Goal: Information Seeking & Learning: Find specific fact

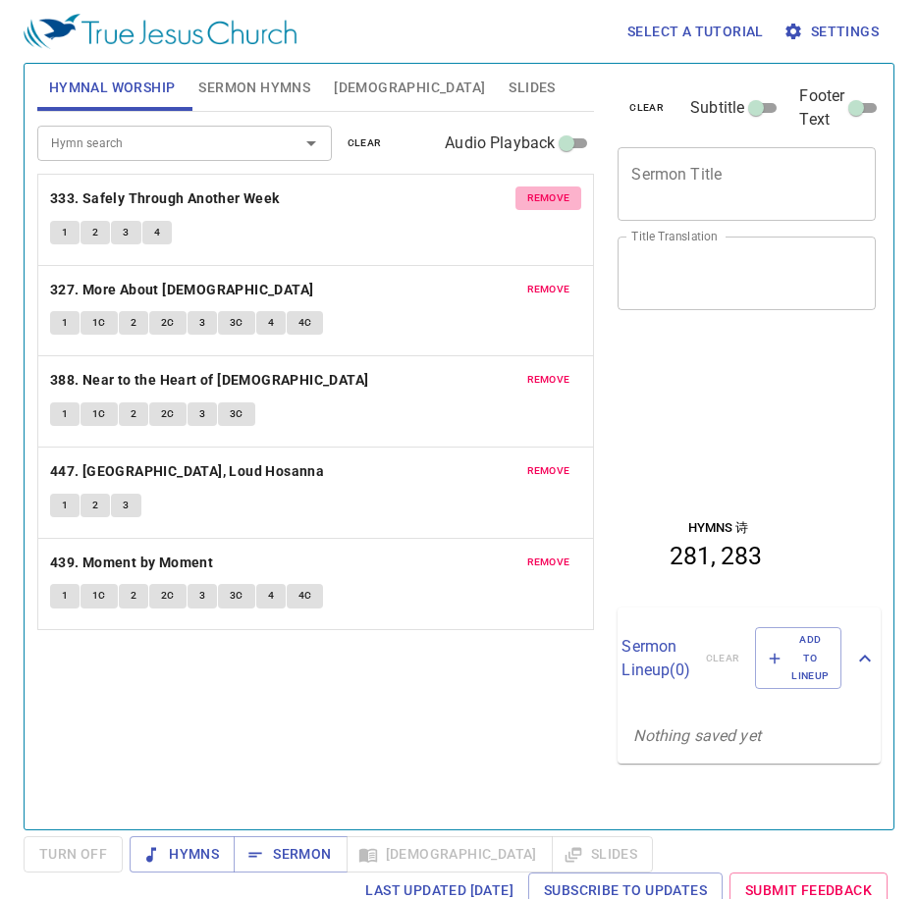
click at [534, 192] on span "remove" at bounding box center [548, 198] width 43 height 18
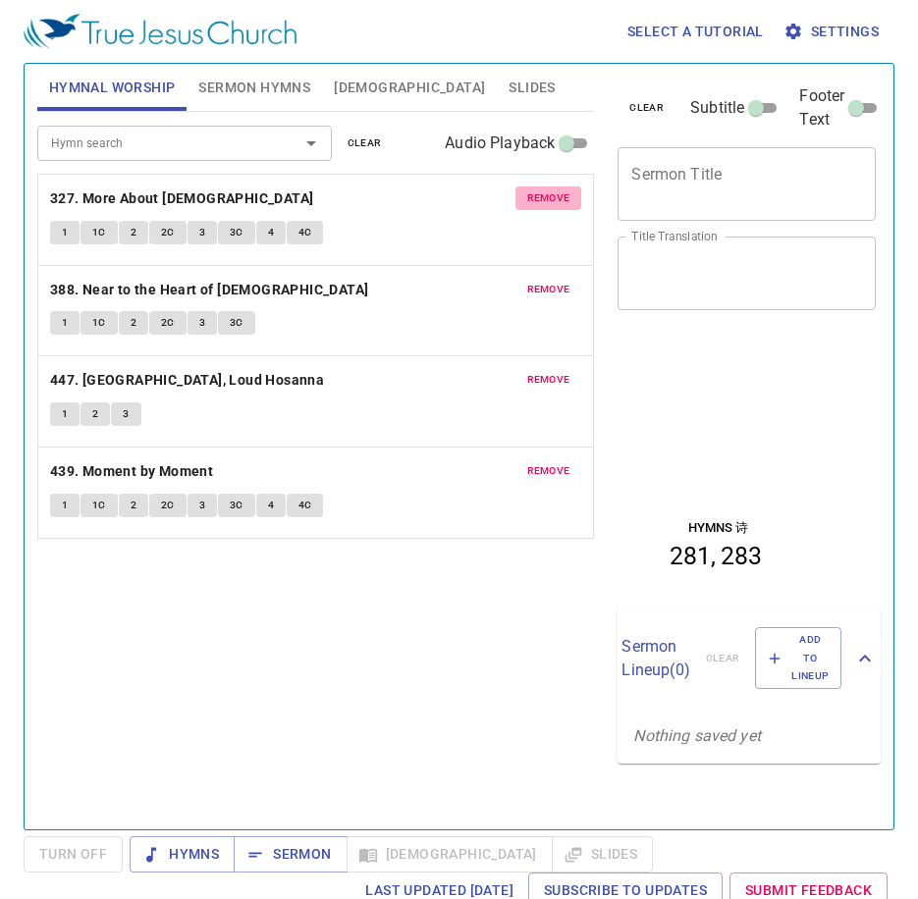
click at [534, 192] on span "remove" at bounding box center [548, 198] width 43 height 18
click at [534, 281] on span "remove" at bounding box center [548, 290] width 43 height 18
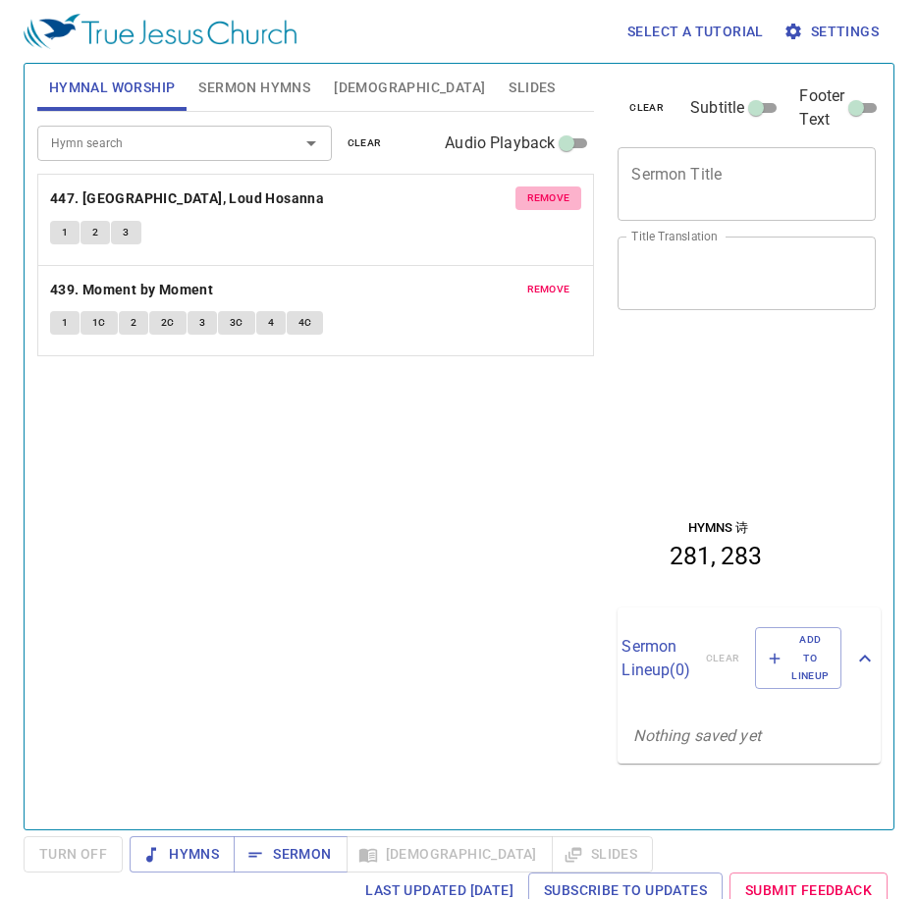
click at [534, 192] on span "remove" at bounding box center [548, 198] width 43 height 18
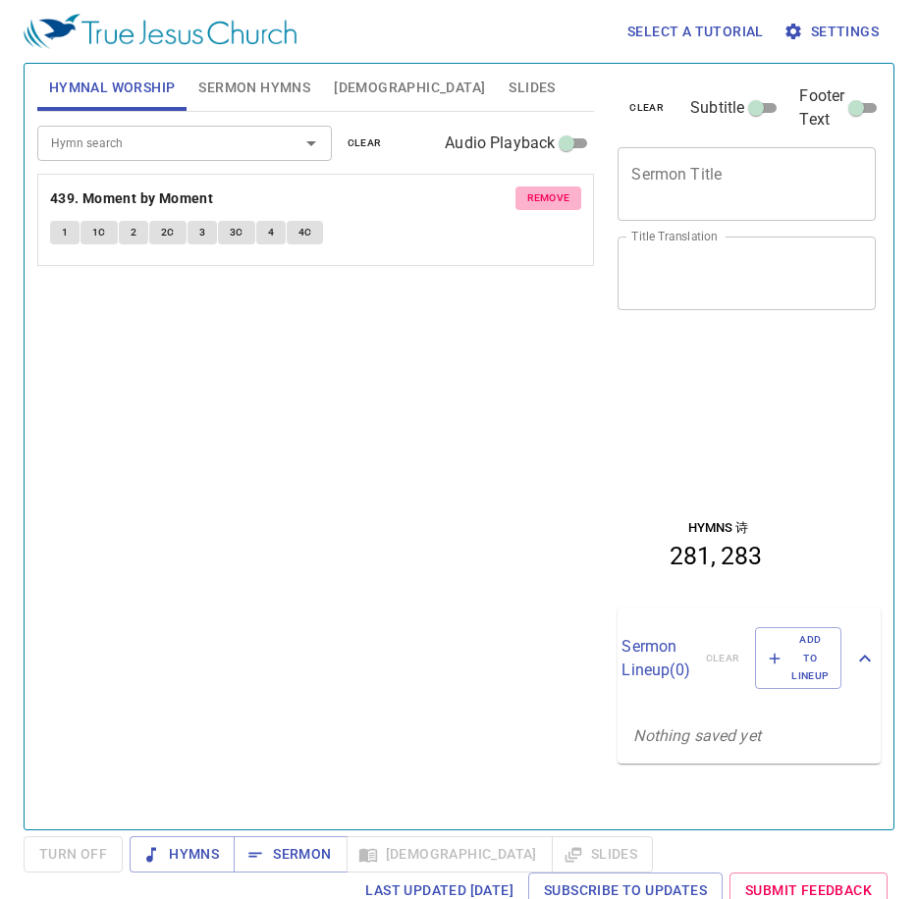
click at [534, 192] on span "remove" at bounding box center [548, 198] width 43 height 18
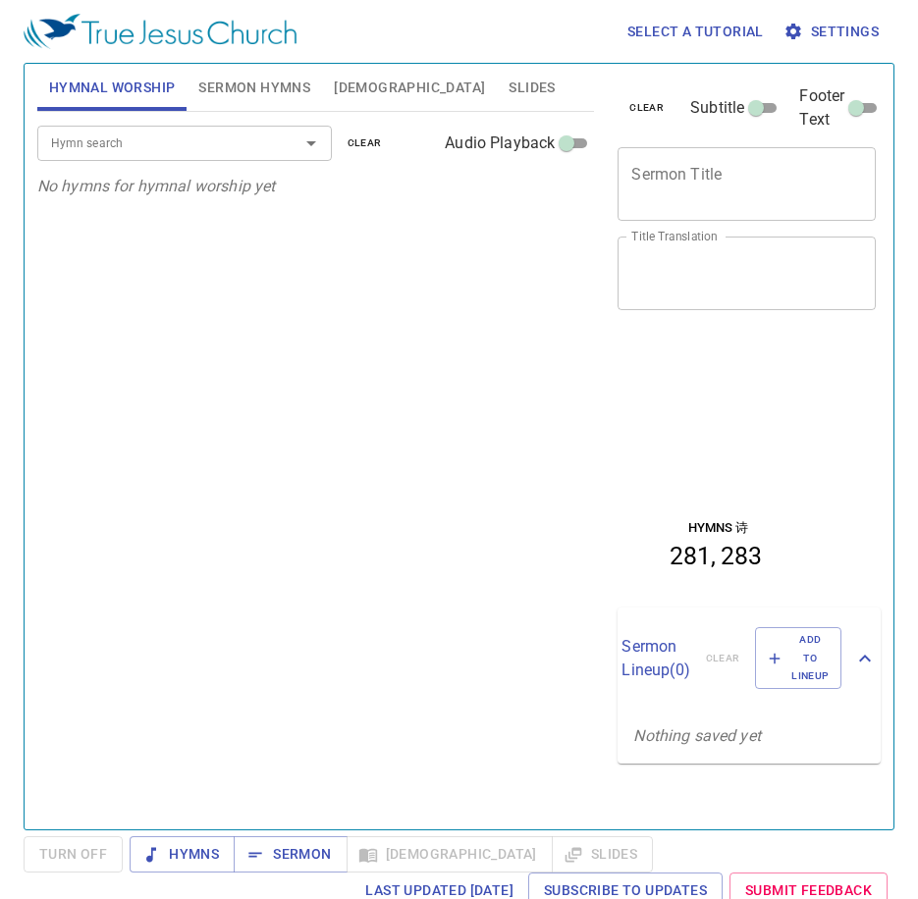
click at [269, 102] on button "Sermon Hymns" at bounding box center [254, 87] width 135 height 47
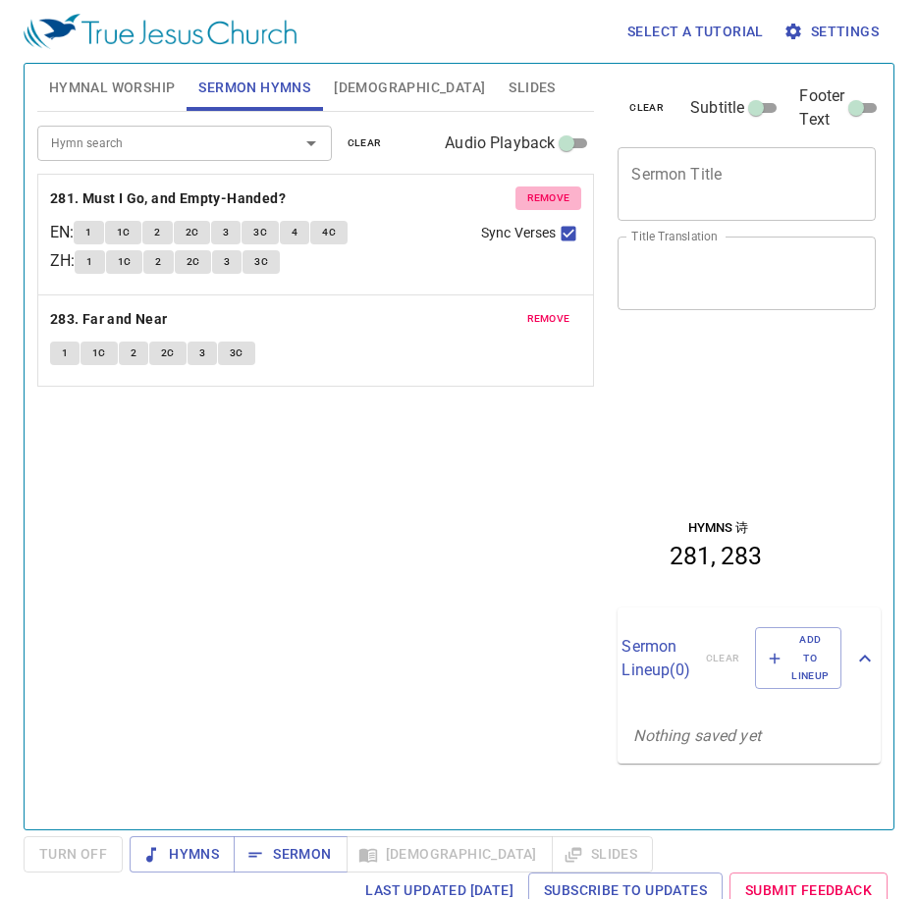
click at [540, 204] on span "remove" at bounding box center [548, 198] width 43 height 18
click at [540, 310] on span "remove" at bounding box center [548, 319] width 43 height 18
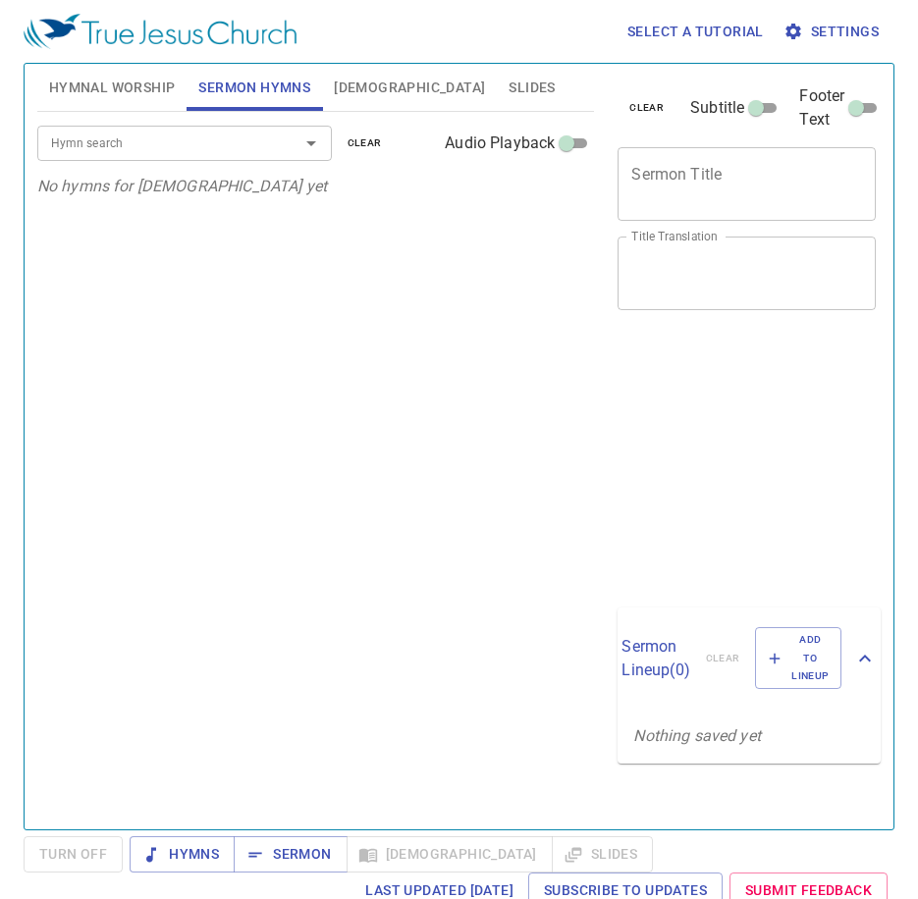
click at [109, 71] on button "Hymnal Worship" at bounding box center [112, 87] width 150 height 47
click at [339, 475] on div "Hymn search Hymn search clear Audio Playback No hymns for hymnal worship yet" at bounding box center [316, 462] width 558 height 701
click at [223, 382] on div "Hymn search Hymn search clear Audio Playback No hymns for hymnal worship yet" at bounding box center [316, 462] width 558 height 701
click at [137, 148] on input "Hymn search" at bounding box center [155, 143] width 225 height 23
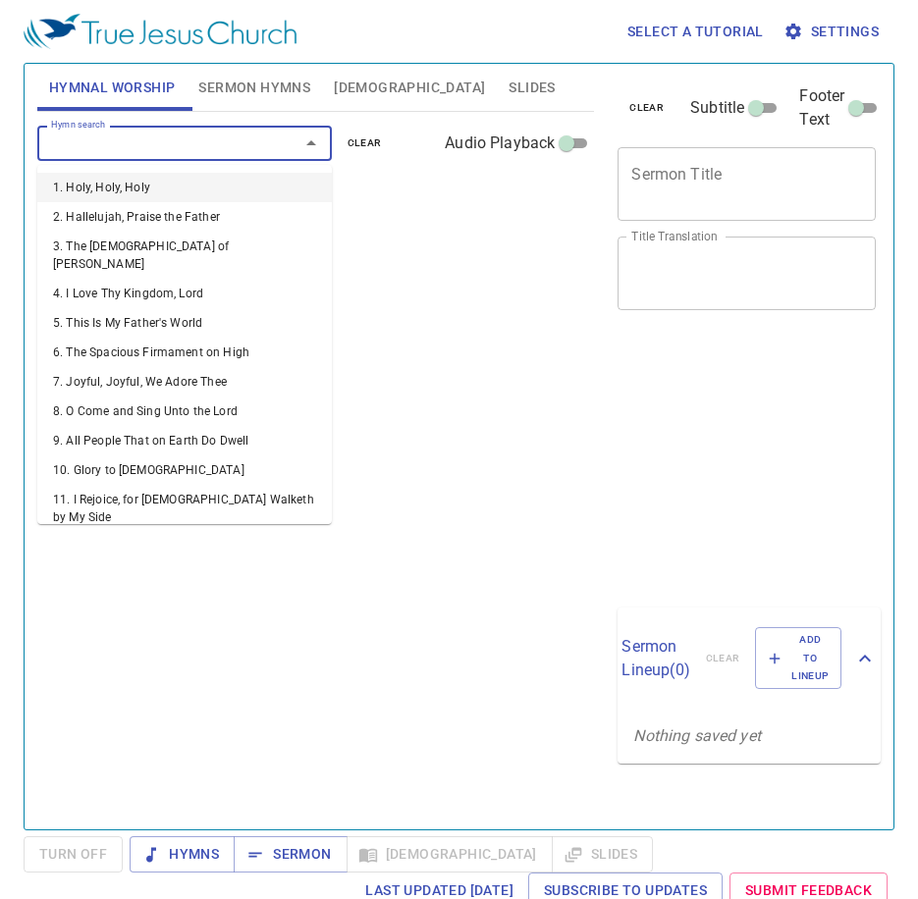
click at [143, 194] on li "1. Holy, Holy, Holy" at bounding box center [184, 187] width 294 height 29
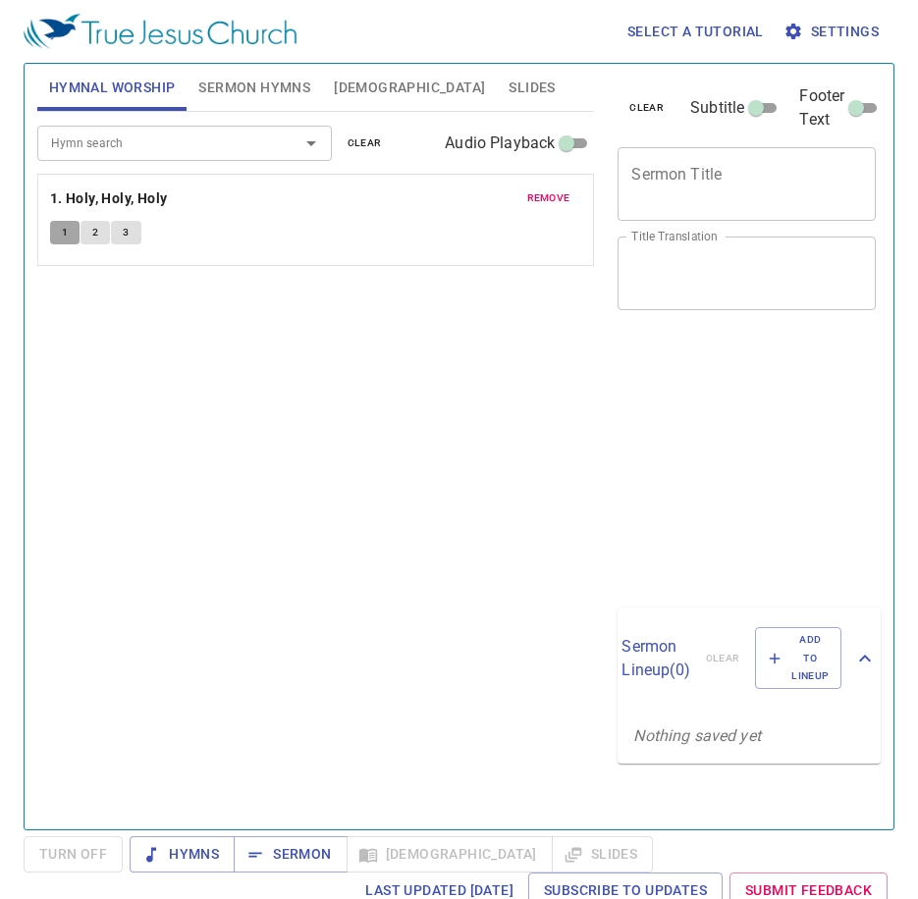
click at [64, 240] on span "1" at bounding box center [65, 233] width 6 height 18
click at [162, 162] on div "Hymn search Hymn search clear Audio Playback" at bounding box center [316, 143] width 558 height 63
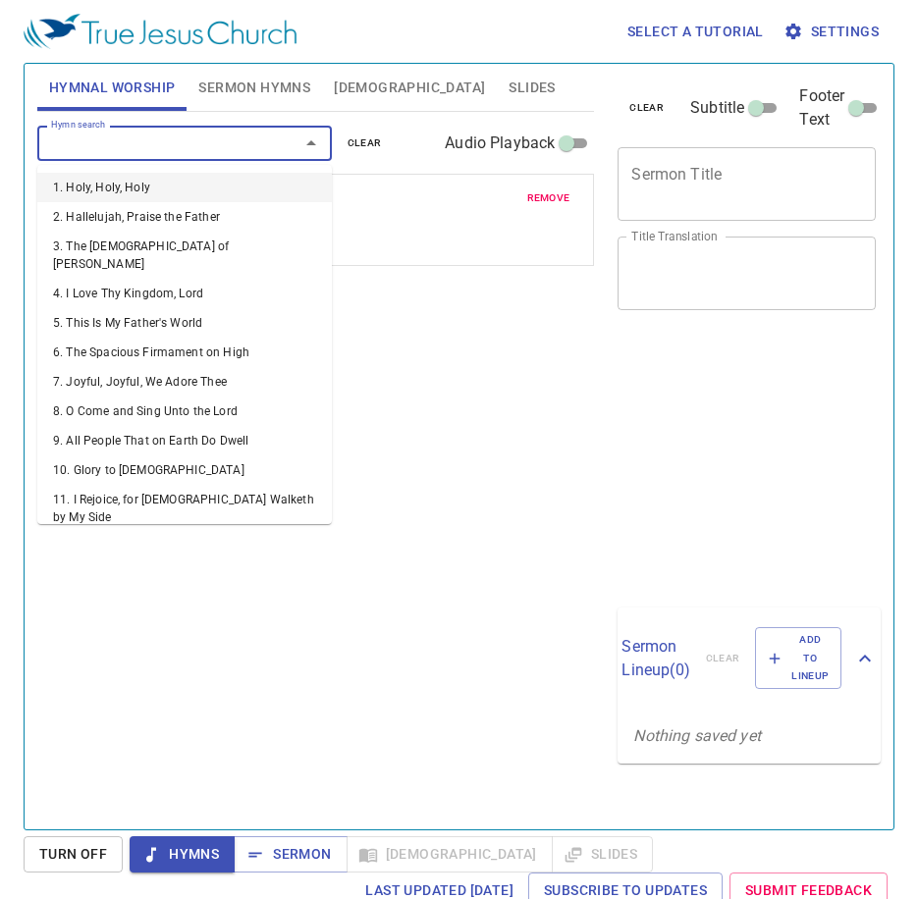
click at [166, 151] on input "Hymn search" at bounding box center [155, 143] width 225 height 23
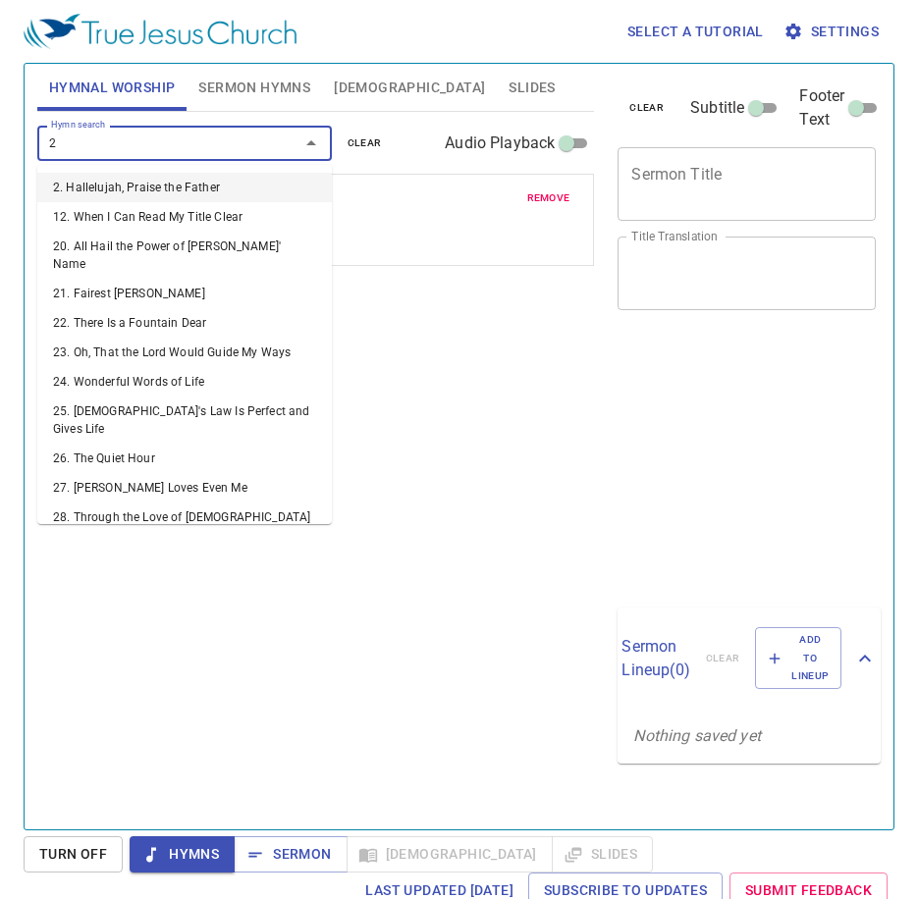
type input "25"
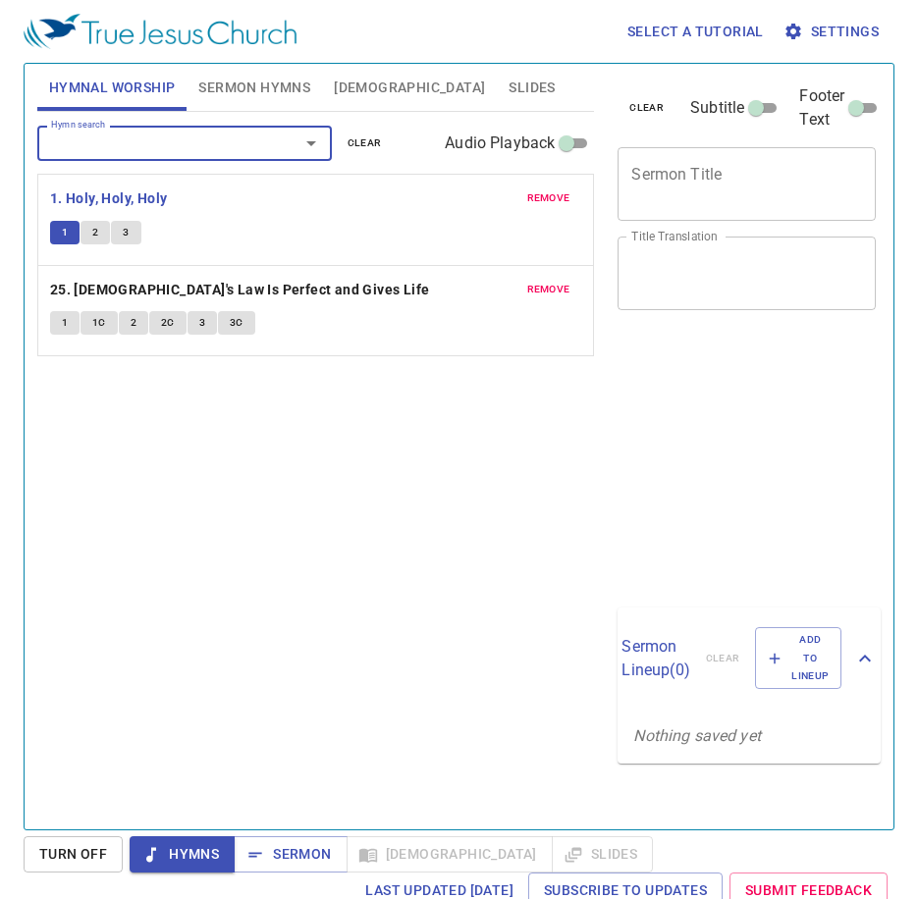
click at [57, 327] on button "1" at bounding box center [64, 323] width 29 height 24
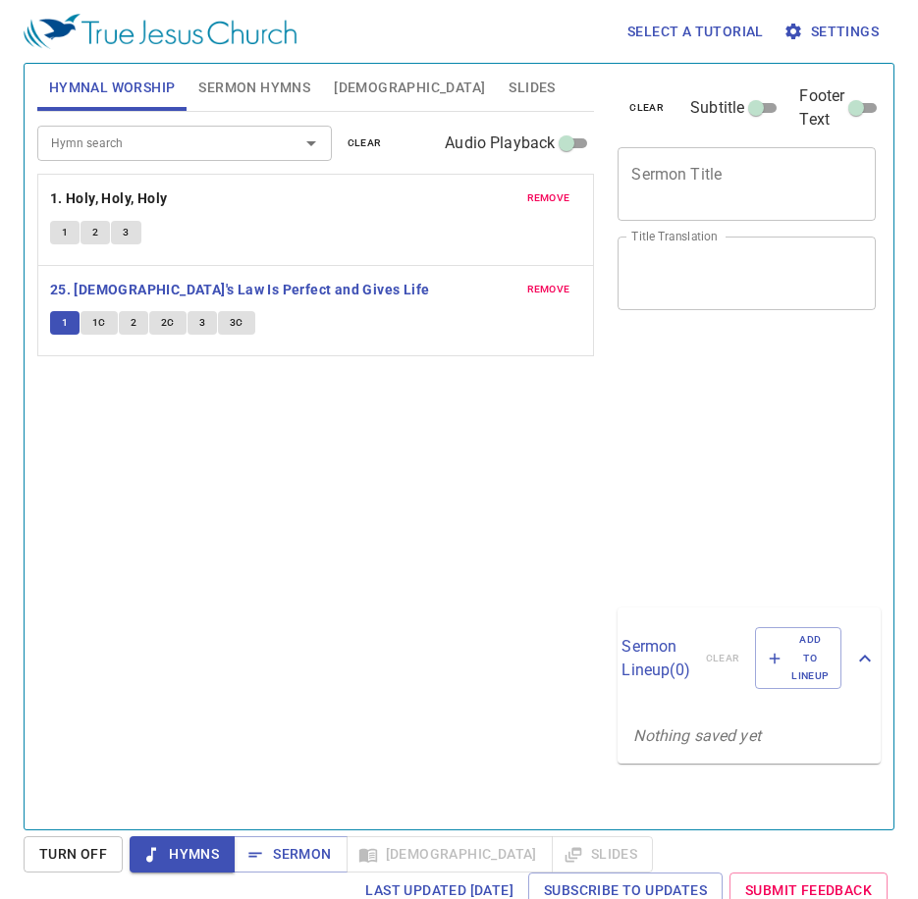
click at [491, 539] on div "Hymn search Hymn search clear Audio Playback remove 1. Holy, Holy, Holy 1 2 3 r…" at bounding box center [316, 462] width 558 height 701
click at [221, 621] on div "Hymn search Hymn search clear Audio Playback remove 1. Holy, Holy, Holy 1 2 3 r…" at bounding box center [316, 462] width 558 height 701
click at [558, 205] on span "remove" at bounding box center [548, 198] width 43 height 18
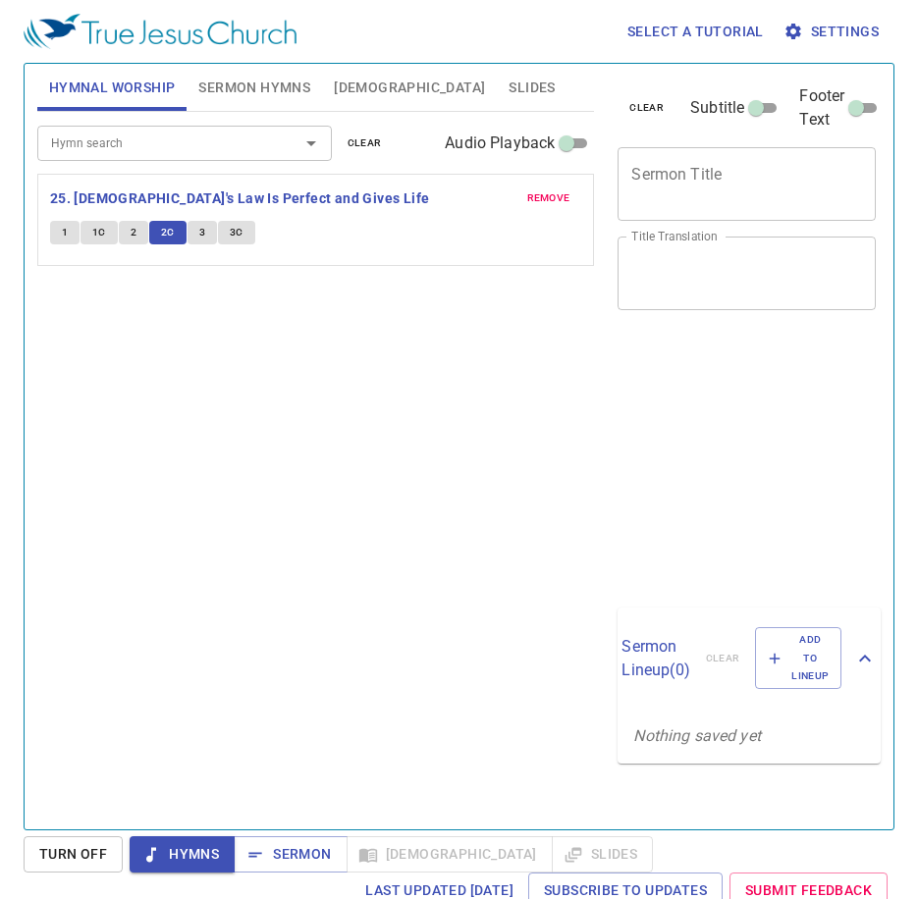
click at [387, 407] on div "Hymn search Hymn search clear Audio Playback remove 25. God's Law Is Perfect an…" at bounding box center [316, 462] width 558 height 701
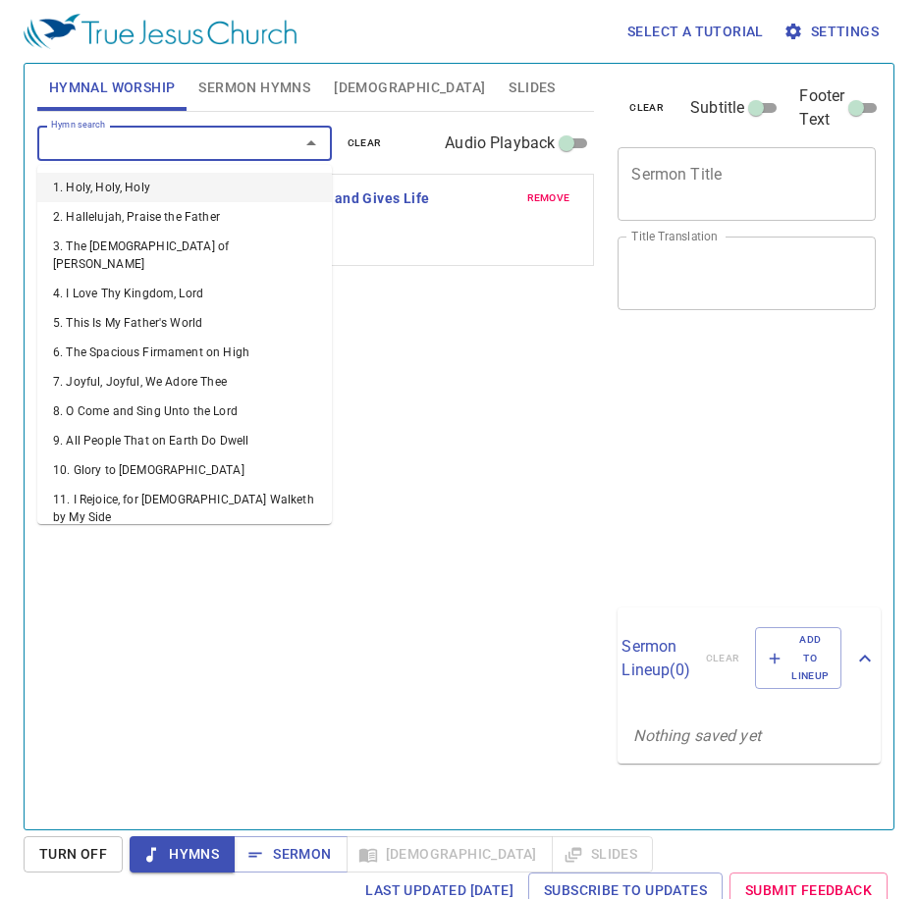
drag, startPoint x: 226, startPoint y: 138, endPoint x: 230, endPoint y: 128, distance: 11.5
click at [230, 128] on div "Hymn search" at bounding box center [184, 143] width 294 height 34
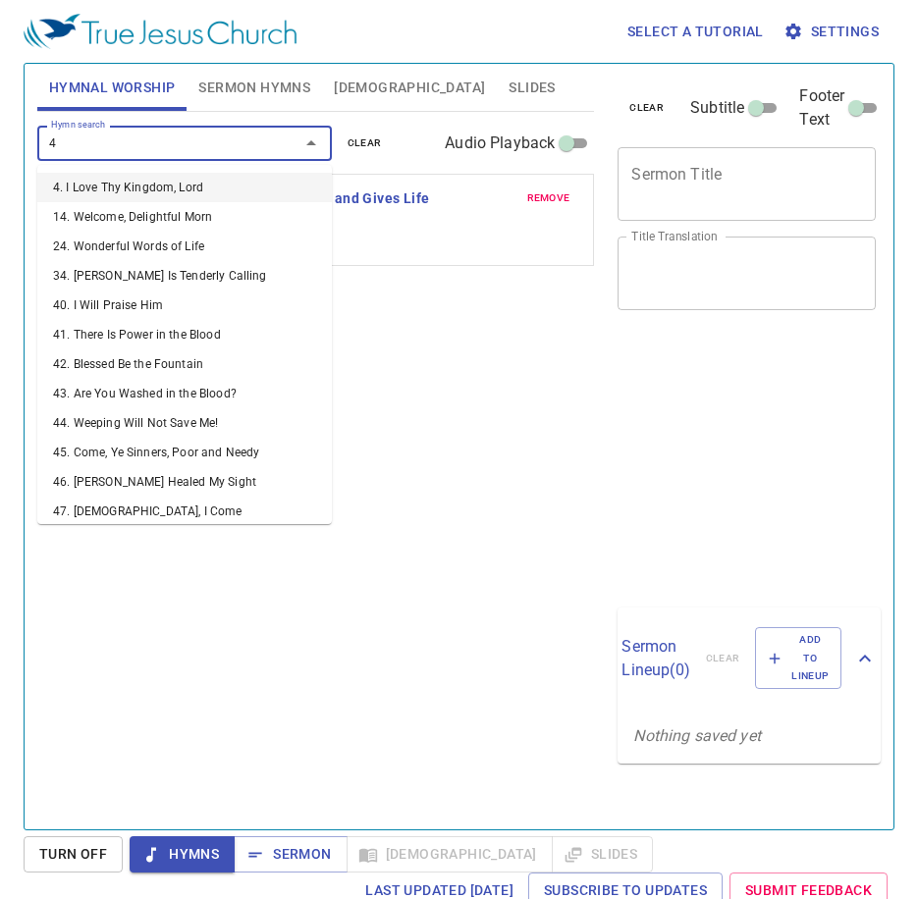
type input "44"
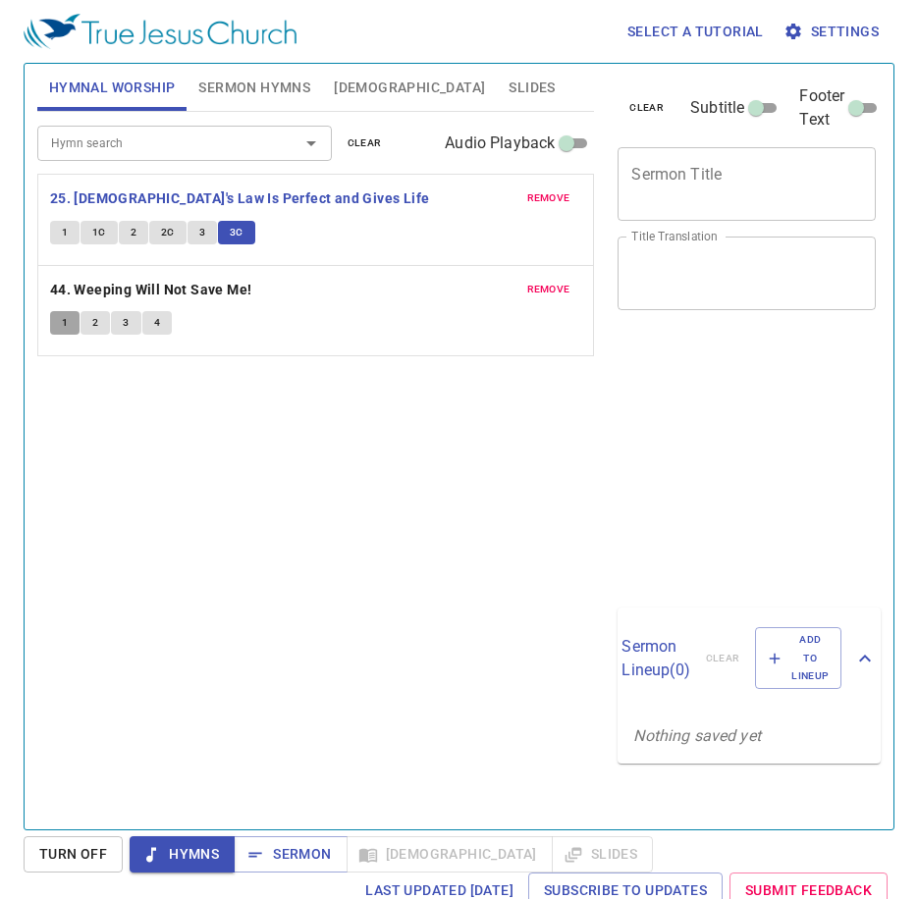
drag, startPoint x: 59, startPoint y: 320, endPoint x: 46, endPoint y: 328, distance: 15.0
click at [50, 326] on button "1" at bounding box center [64, 323] width 29 height 24
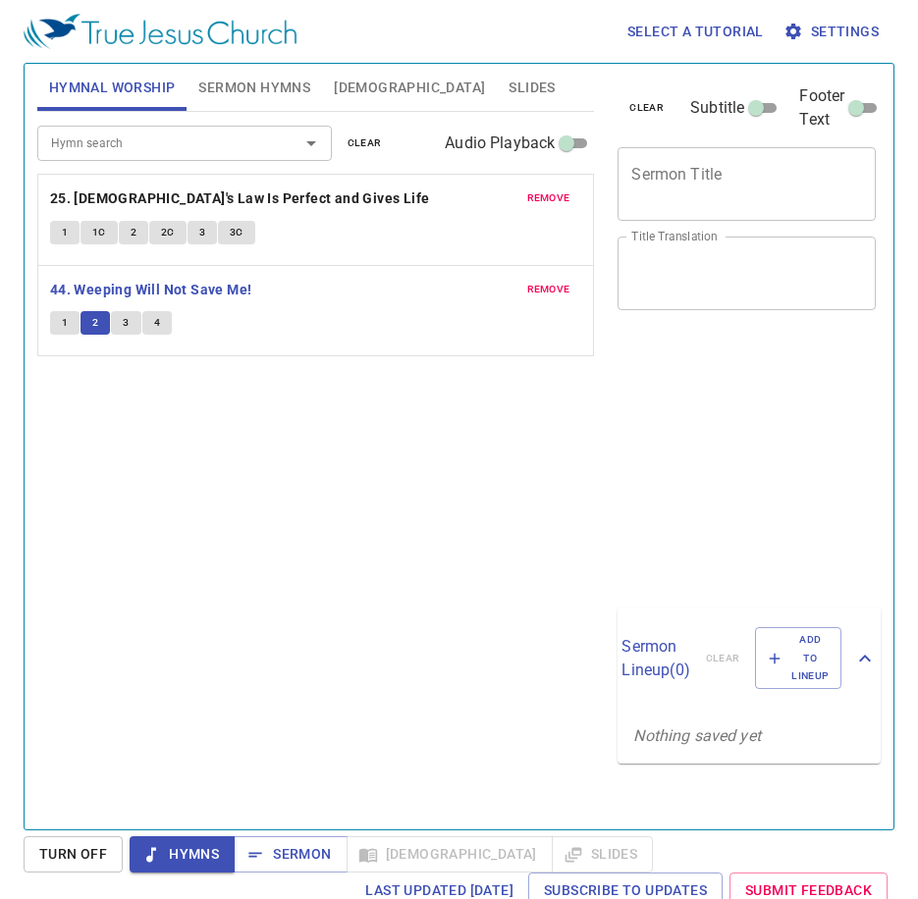
click at [213, 493] on div "Hymn search Hymn search clear Audio Playback remove 25. God's Law Is Perfect an…" at bounding box center [316, 462] width 558 height 701
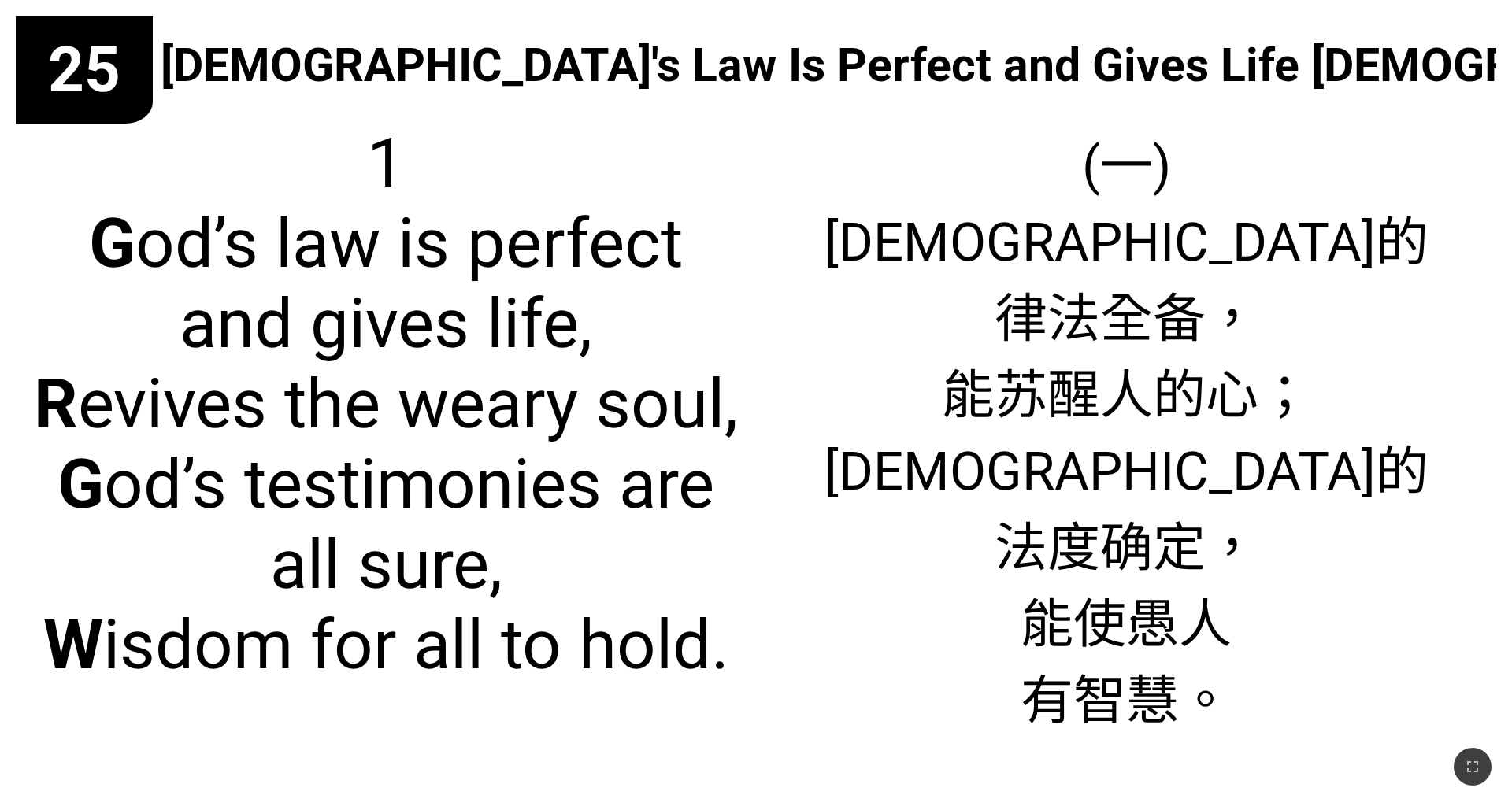
click at [95, 403] on span "1 G od’s law is perfect and gives life, R evives the weary soul, G od’s testimo…" at bounding box center [385, 403] width 707 height 562
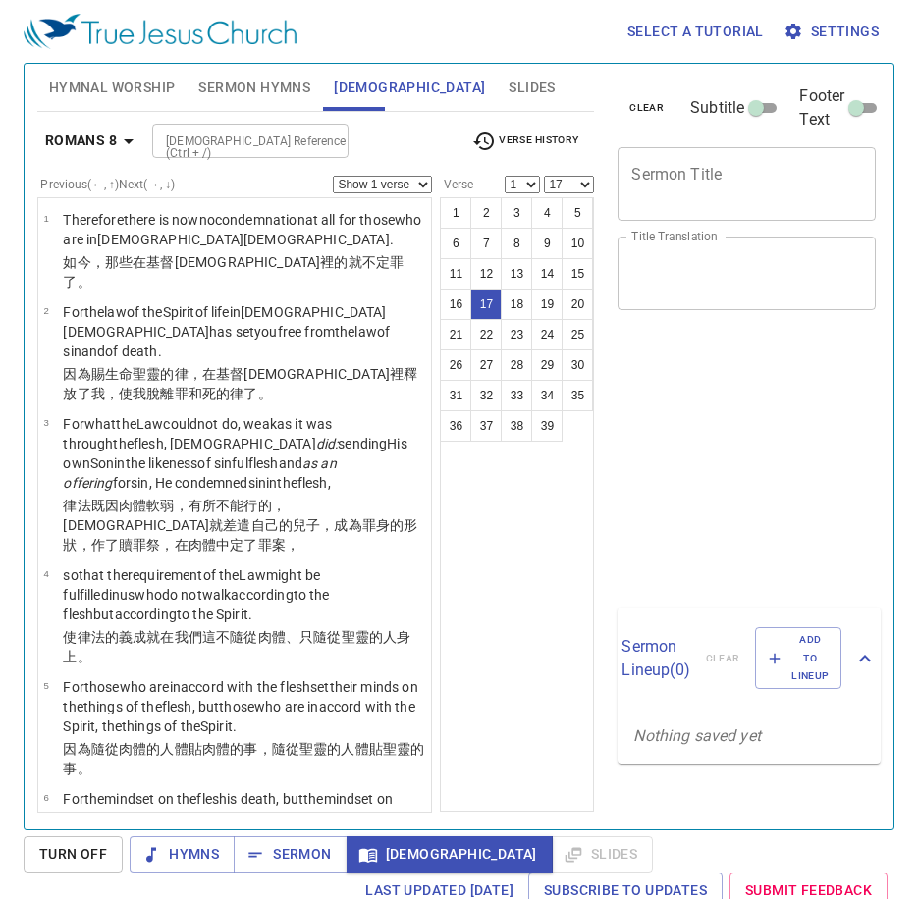
select select "17"
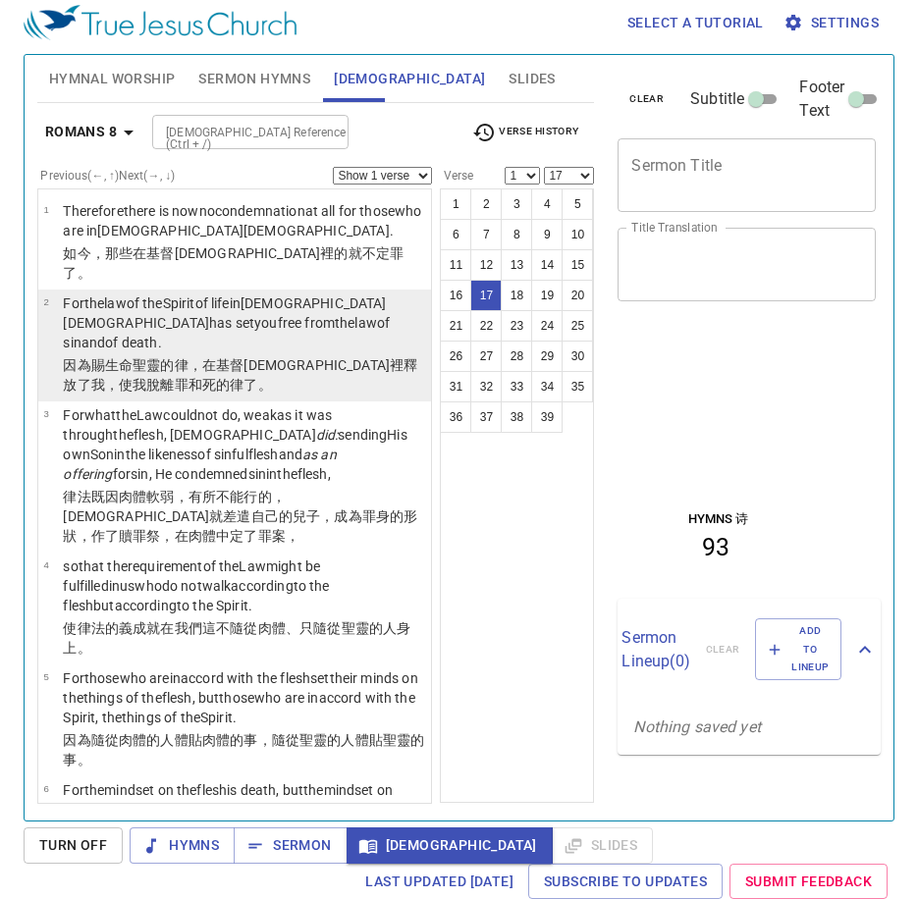
scroll to position [9, 0]
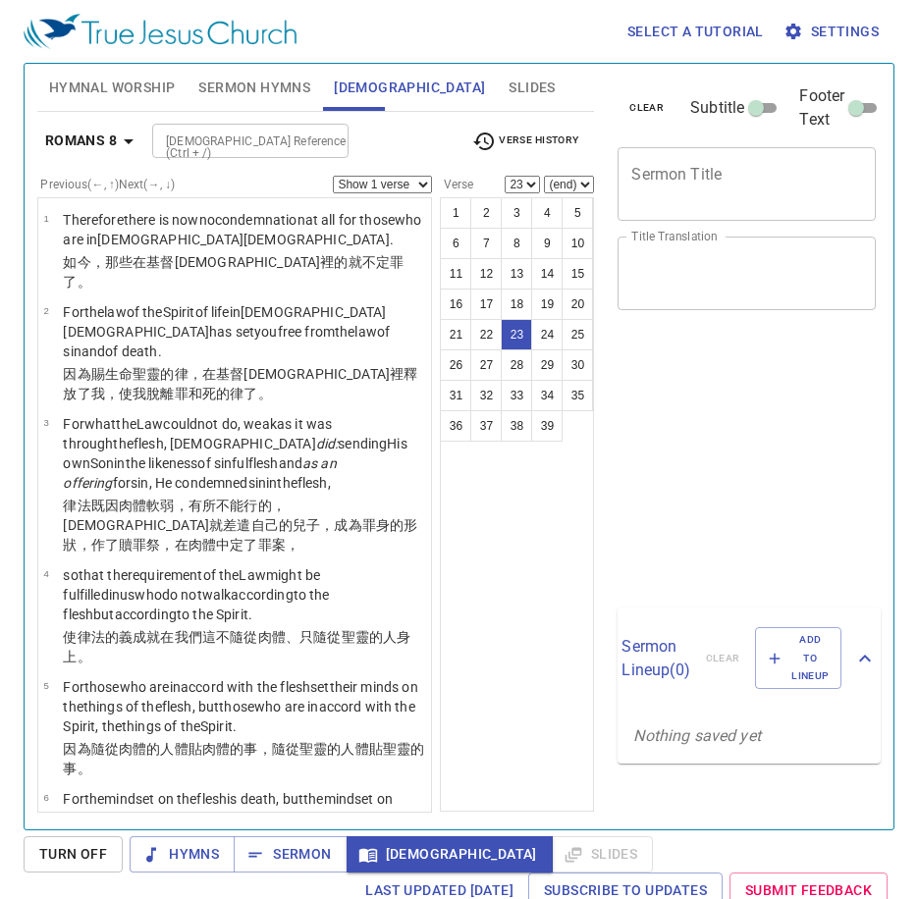
select select "23"
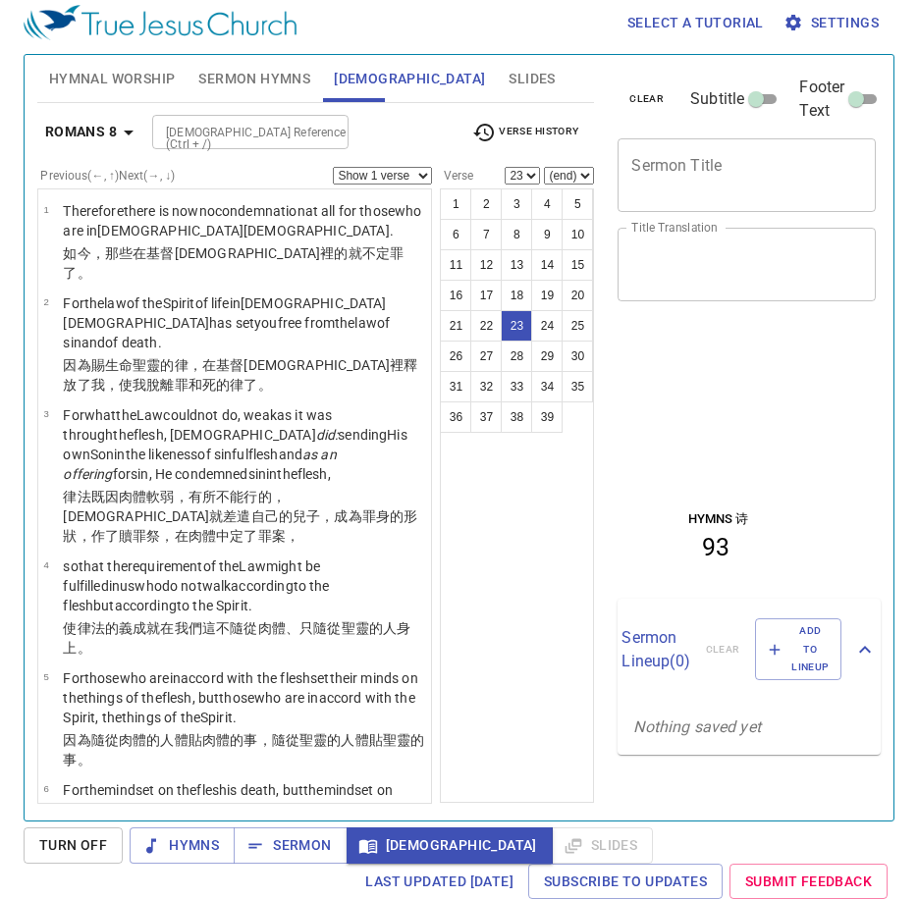
scroll to position [1935, 0]
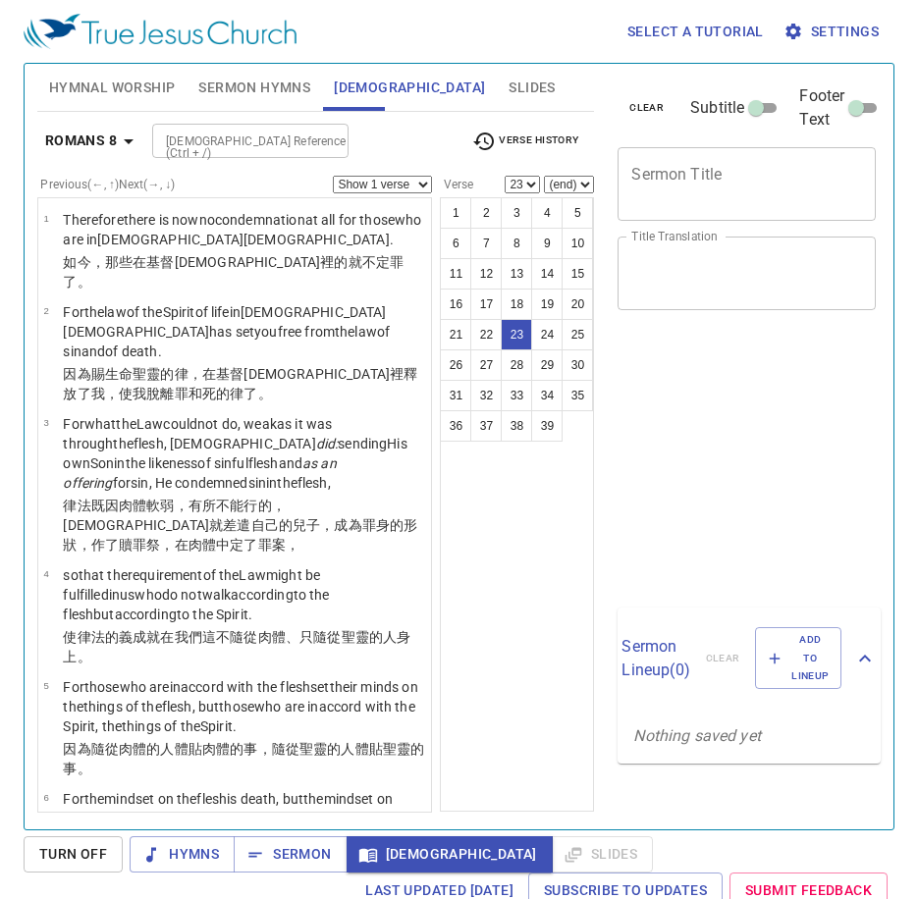
select select "23"
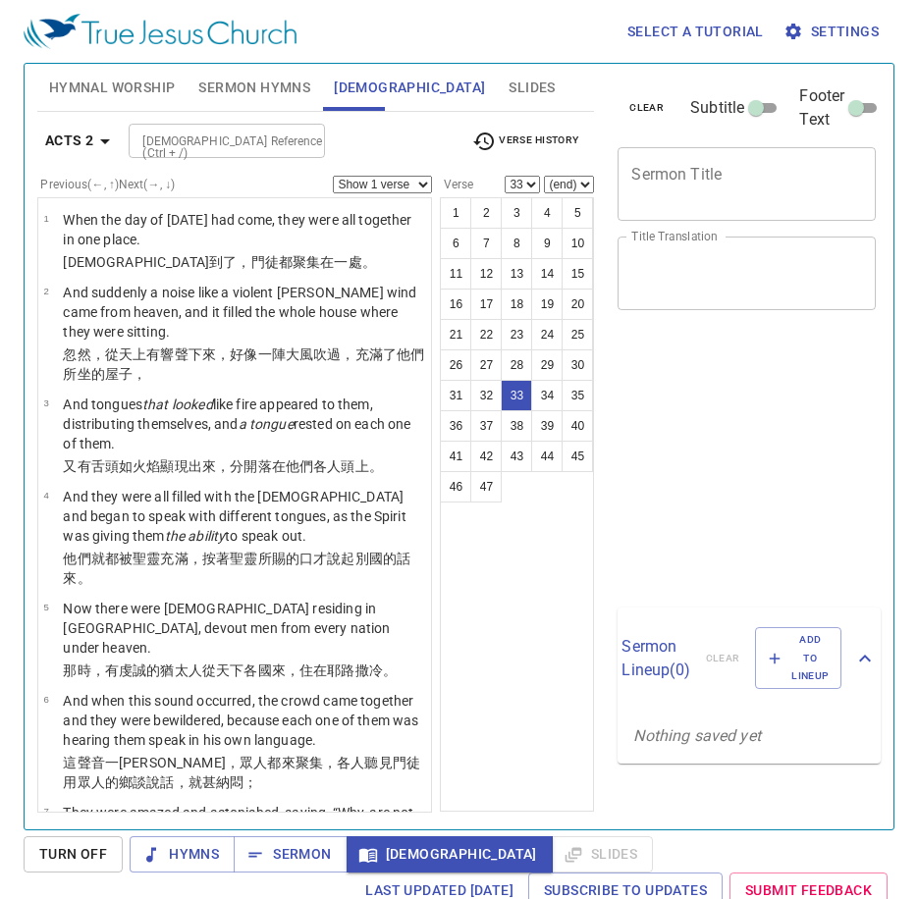
select select "33"
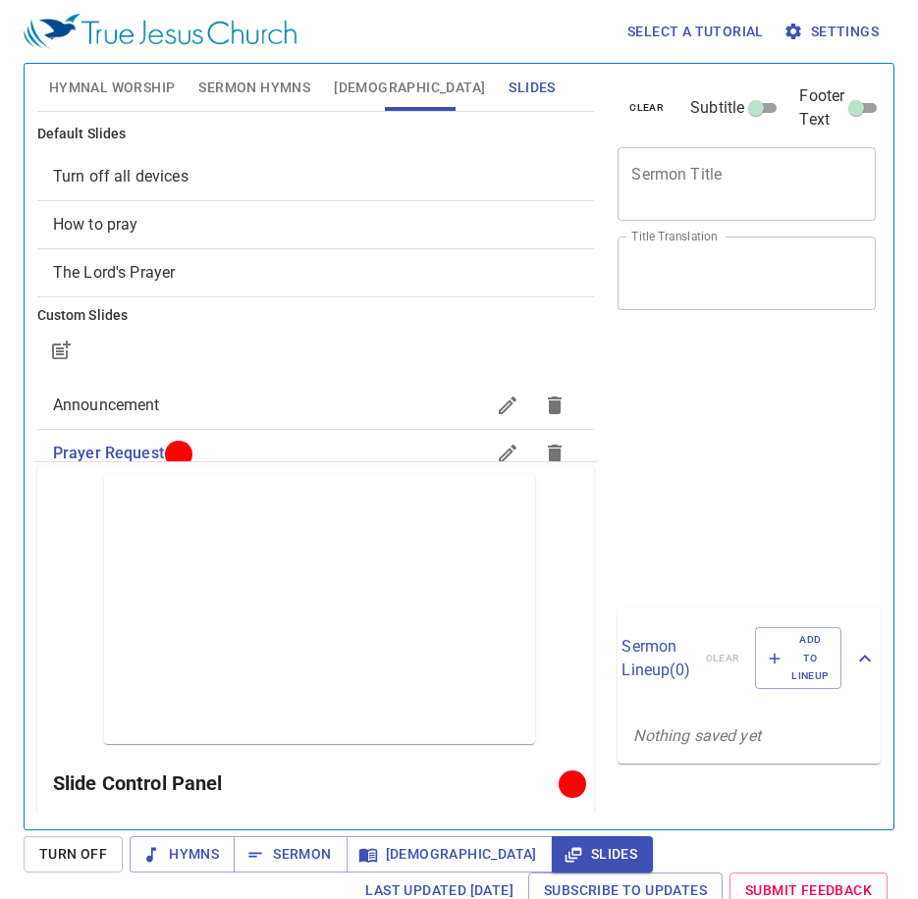
scroll to position [9, 0]
